Goal: Check status: Check status

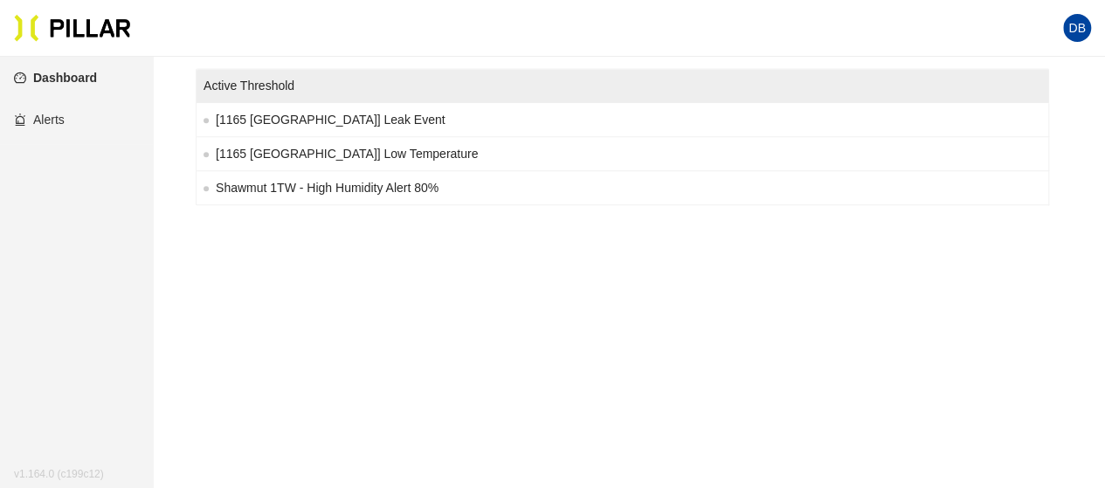
scroll to position [328, 0]
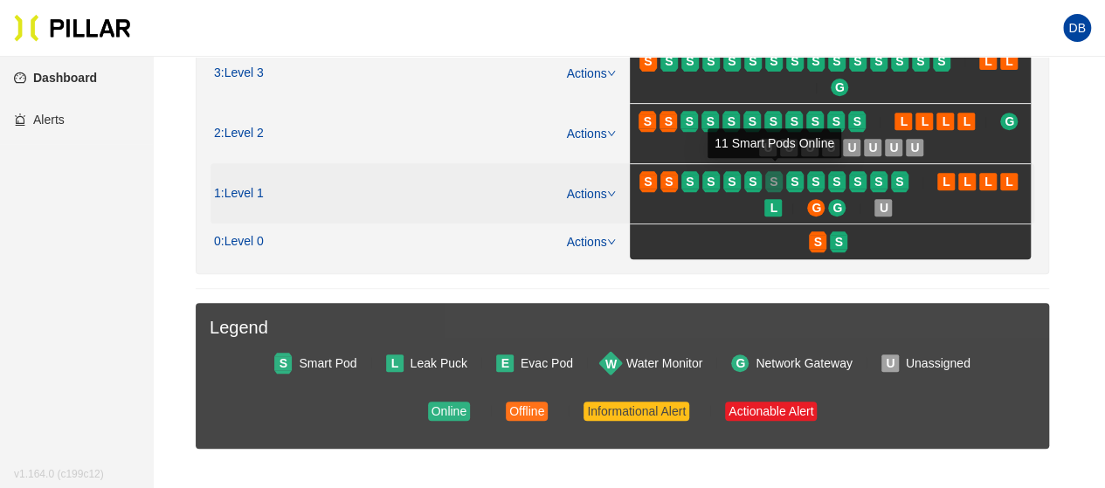
click at [775, 185] on span "S" at bounding box center [774, 181] width 8 height 19
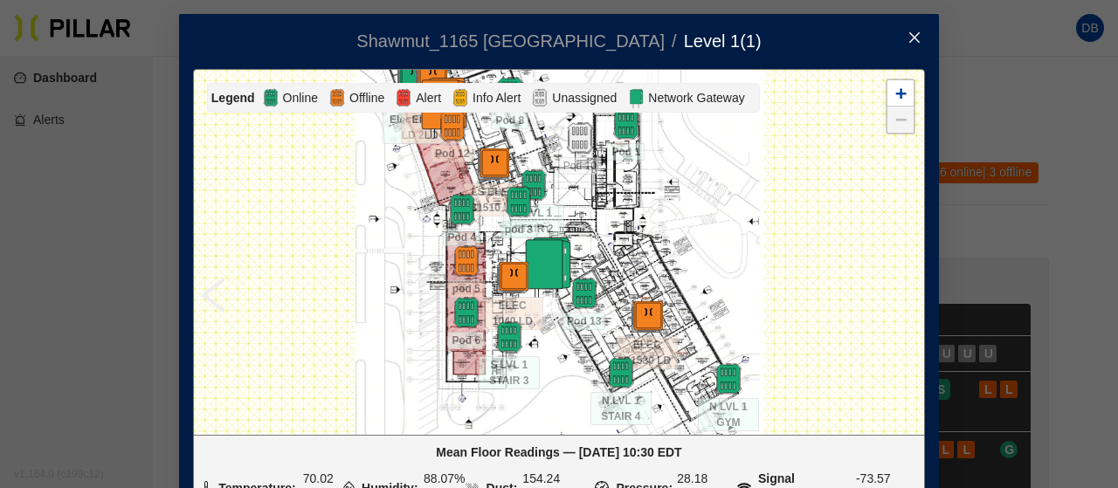
click at [905, 30] on span "Close" at bounding box center [914, 38] width 49 height 49
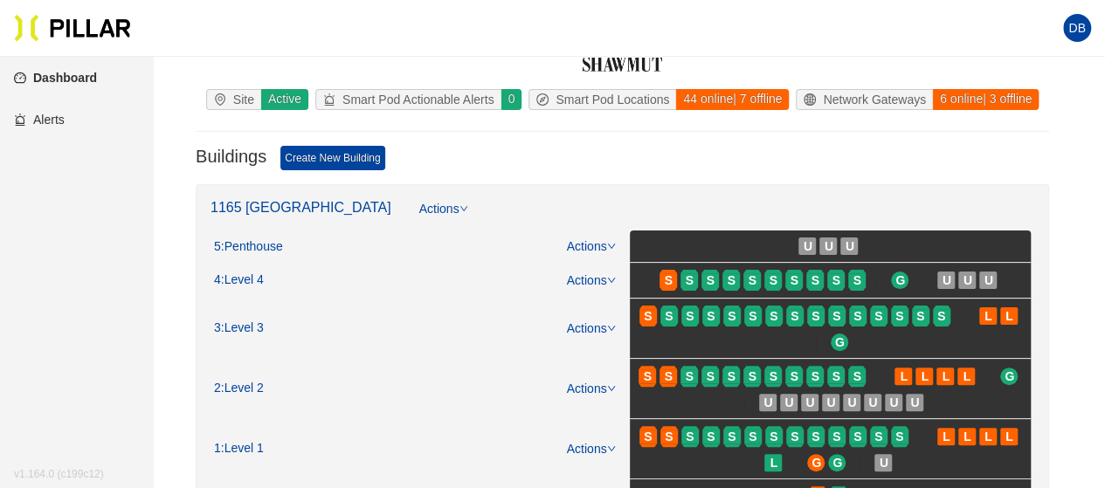
scroll to position [175, 0]
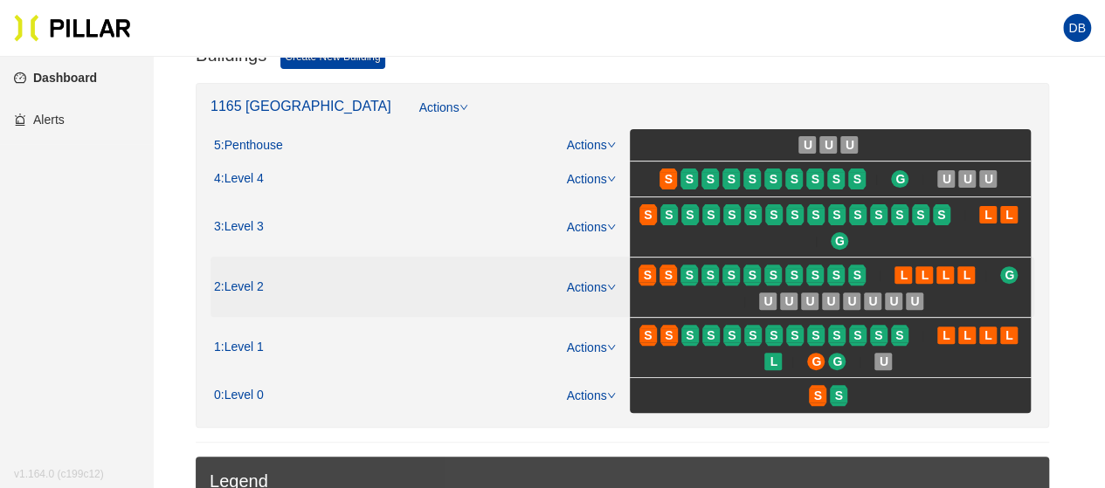
click at [722, 272] on span "S" at bounding box center [712, 275] width 21 height 28
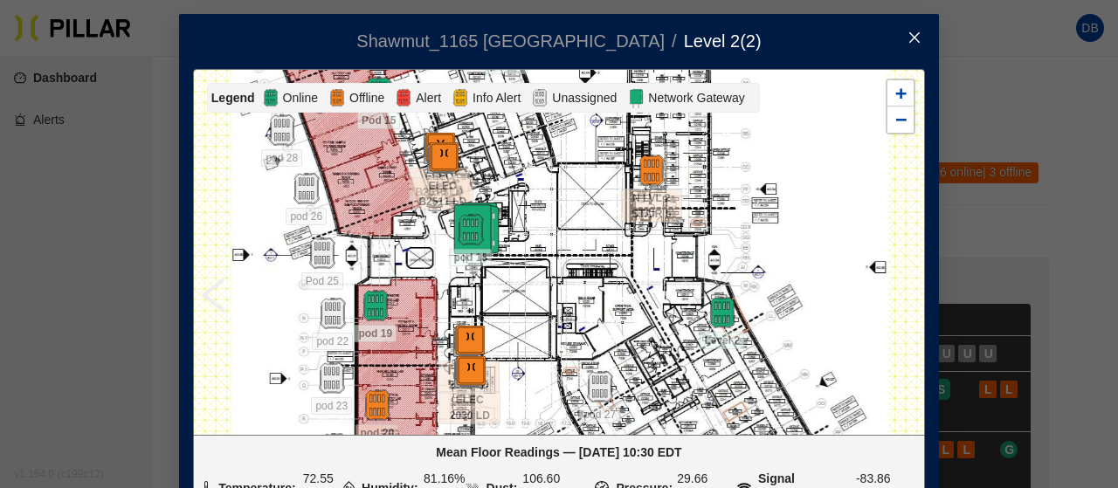
click at [908, 31] on icon "close" at bounding box center [915, 38] width 14 height 14
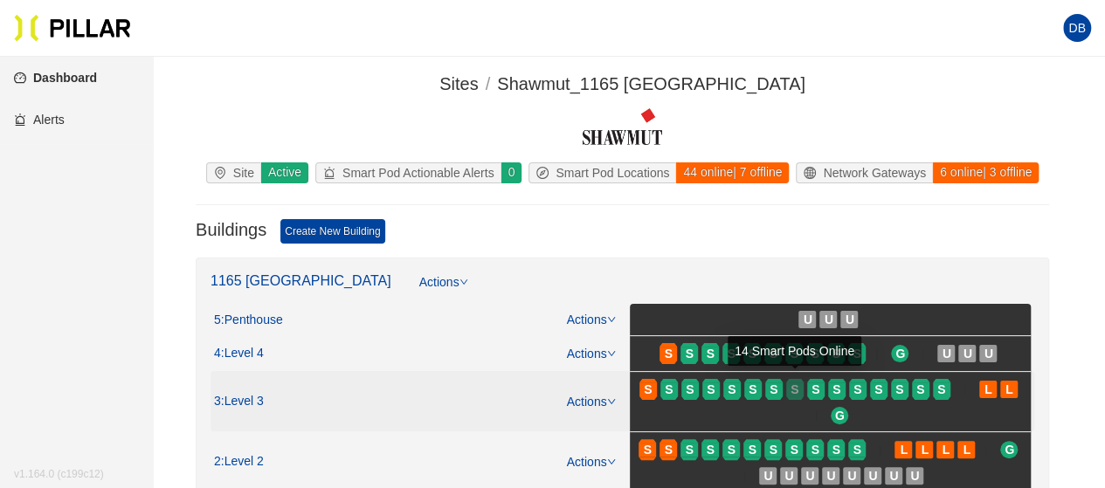
click at [794, 391] on span "S" at bounding box center [795, 389] width 8 height 19
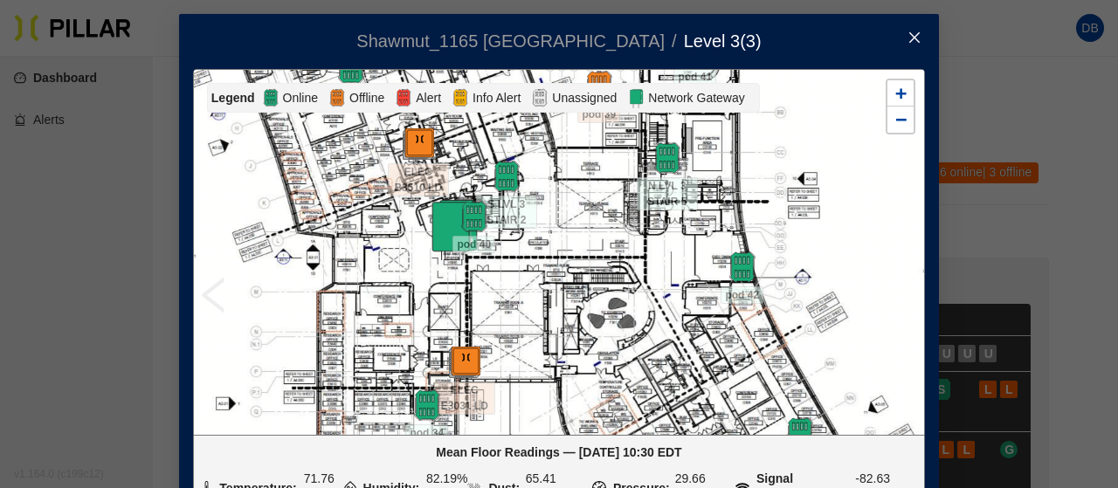
click at [910, 38] on icon "close" at bounding box center [915, 38] width 14 height 14
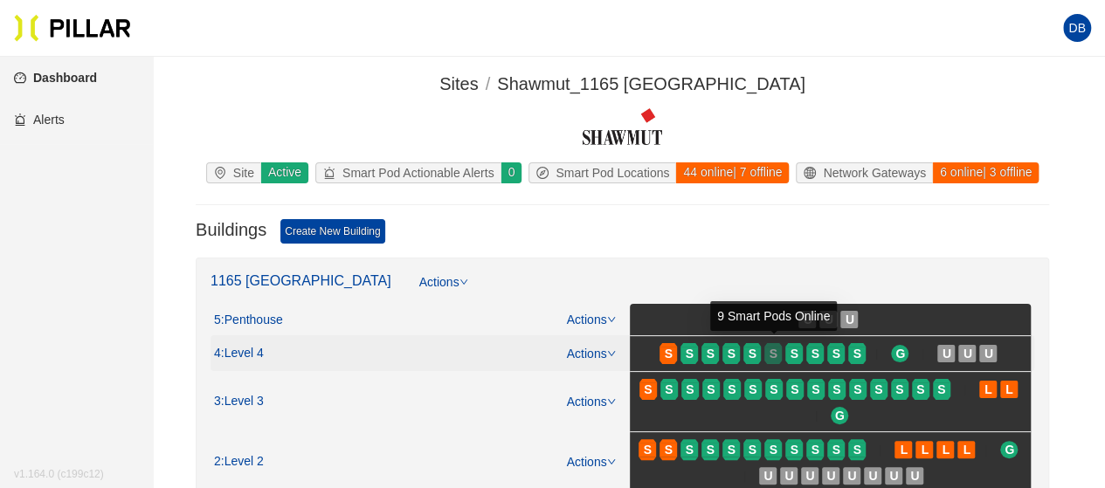
click at [776, 356] on span "S" at bounding box center [774, 353] width 8 height 19
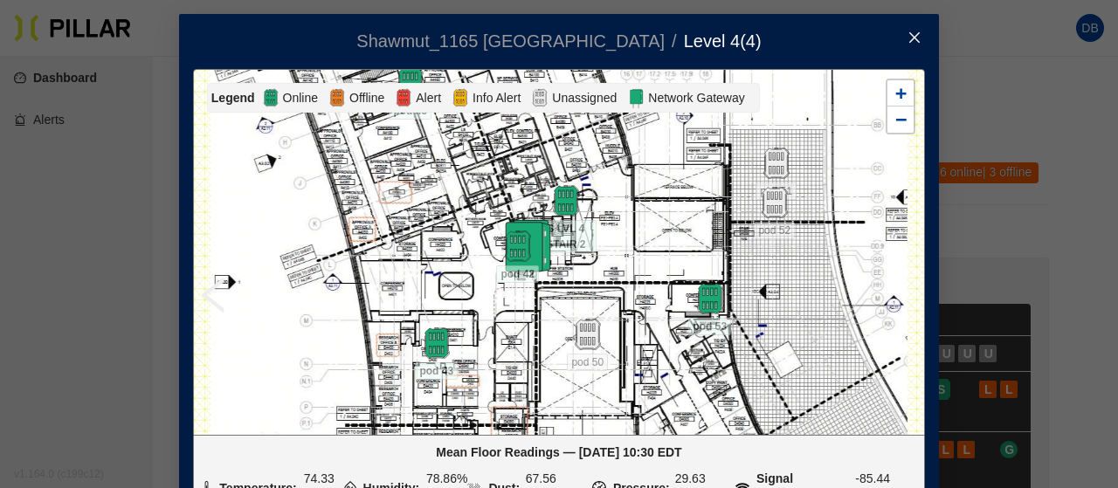
click at [899, 35] on span "Close" at bounding box center [914, 38] width 49 height 49
